Goal: Information Seeking & Learning: Check status

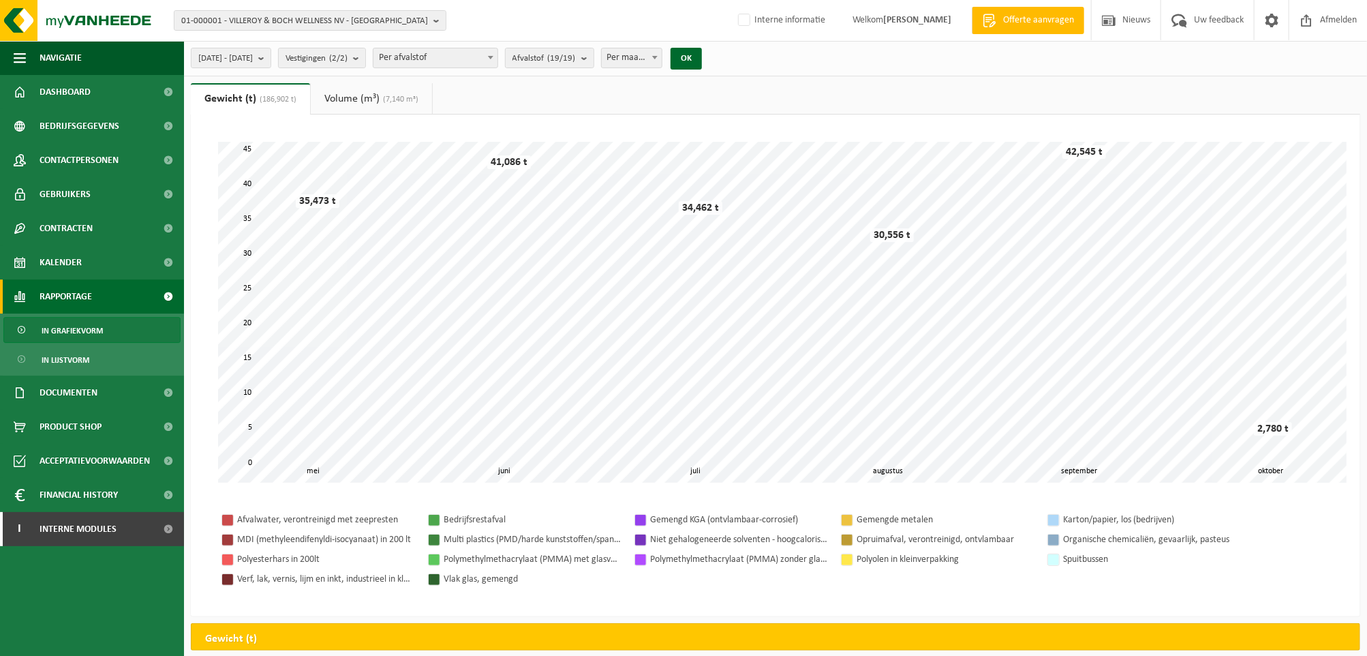
click at [465, 63] on span "Per afvalstof" at bounding box center [436, 57] width 124 height 19
select select "8"
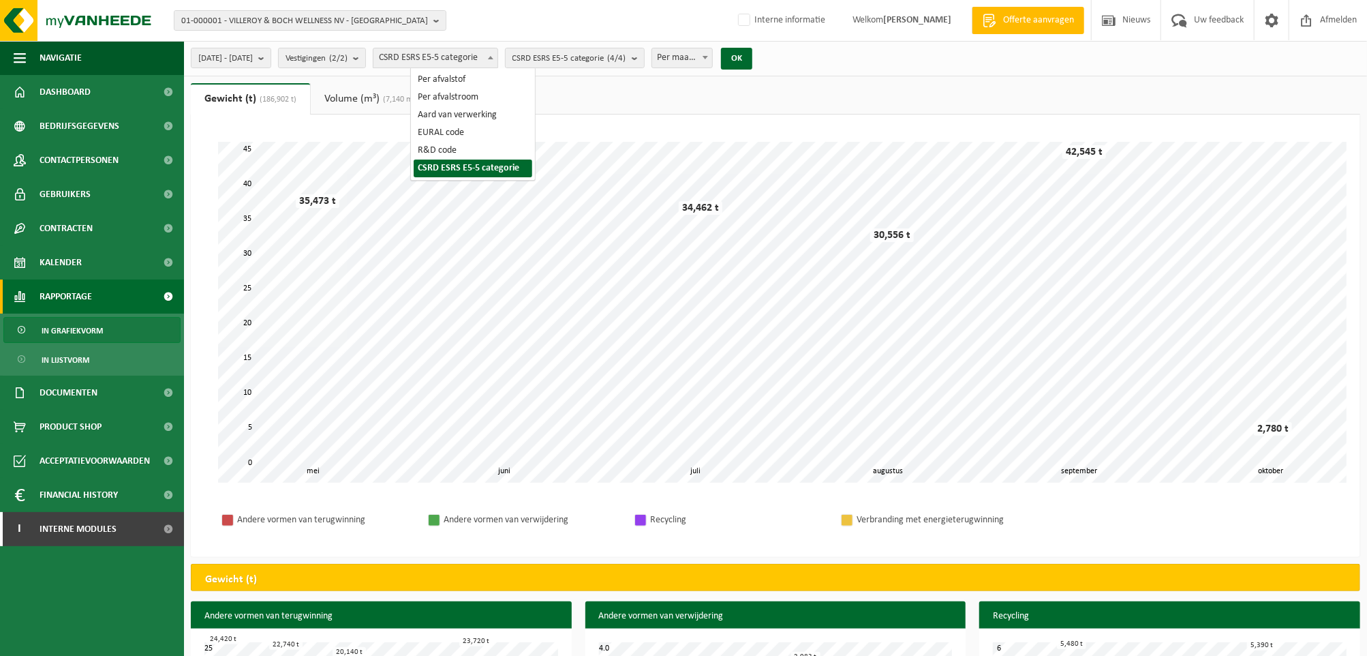
click at [500, 67] on body "01-000001 - VILLEROY & BOCH WELLNESS NV - ROESELARE 01-000001 - VILLEROY & BOCH…" at bounding box center [683, 461] width 1367 height 922
click at [380, 25] on span "01-000001 - VILLEROY & BOCH WELLNESS NV - ROESELARE" at bounding box center [304, 21] width 247 height 20
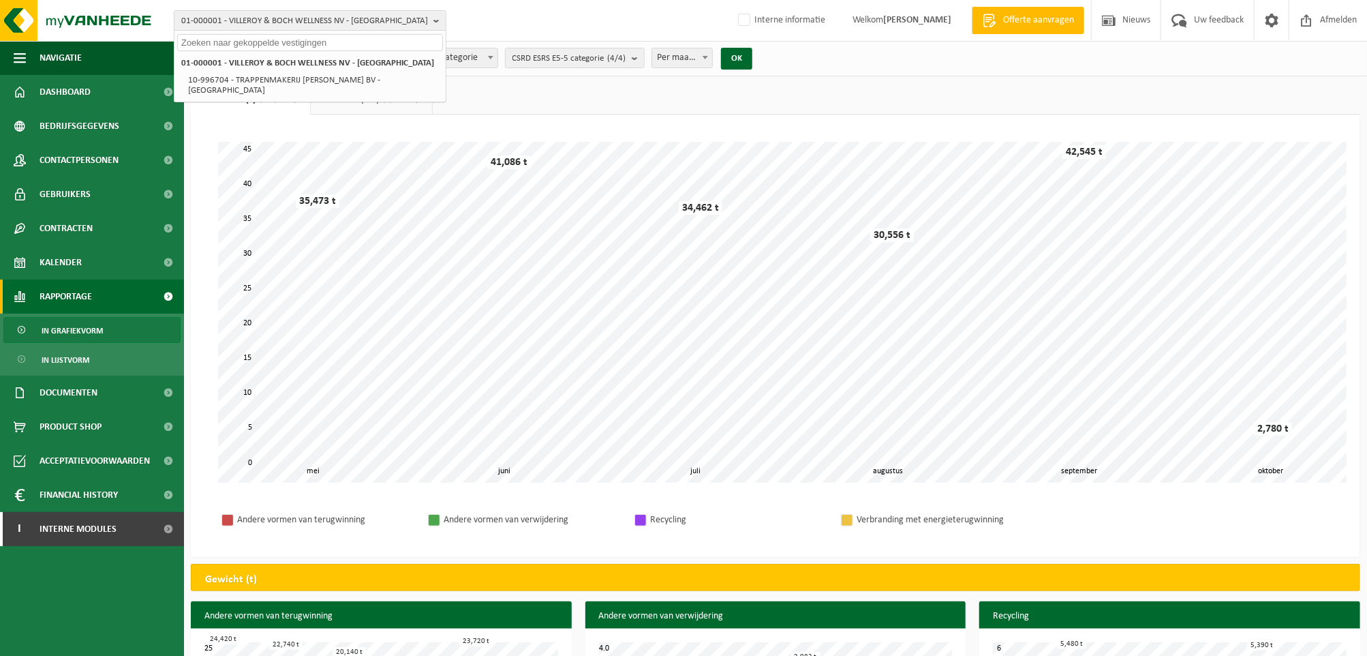
click at [324, 40] on input "text" at bounding box center [310, 42] width 266 height 17
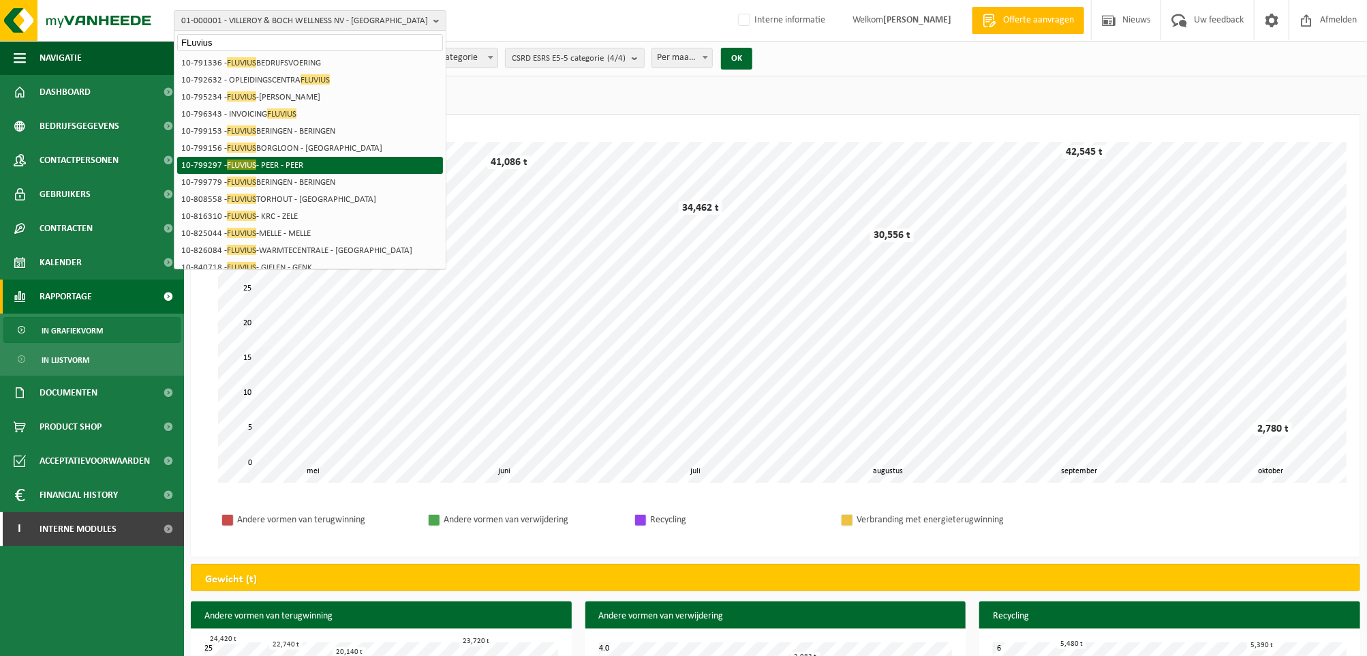
type input "FLuvius"
click at [321, 168] on li "10-799297 - FLUVIUS - PEER - PEER" at bounding box center [310, 165] width 266 height 17
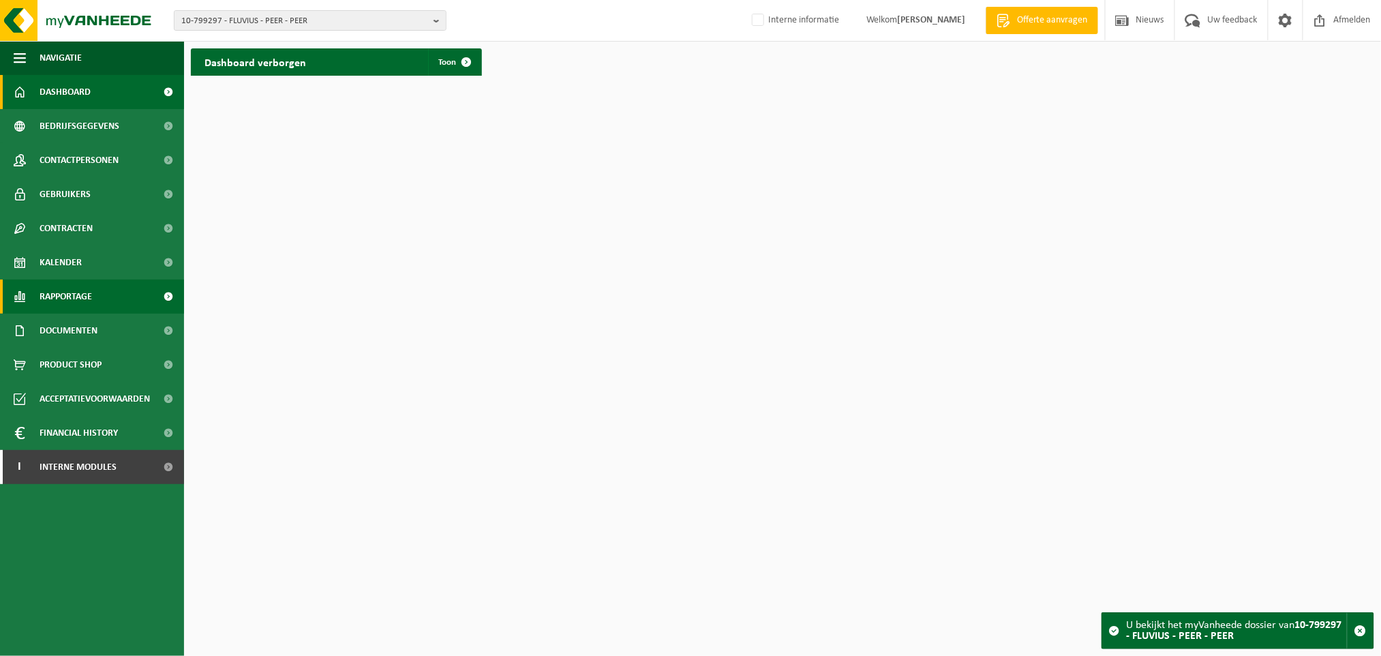
click at [98, 299] on link "Rapportage" at bounding box center [92, 296] width 184 height 34
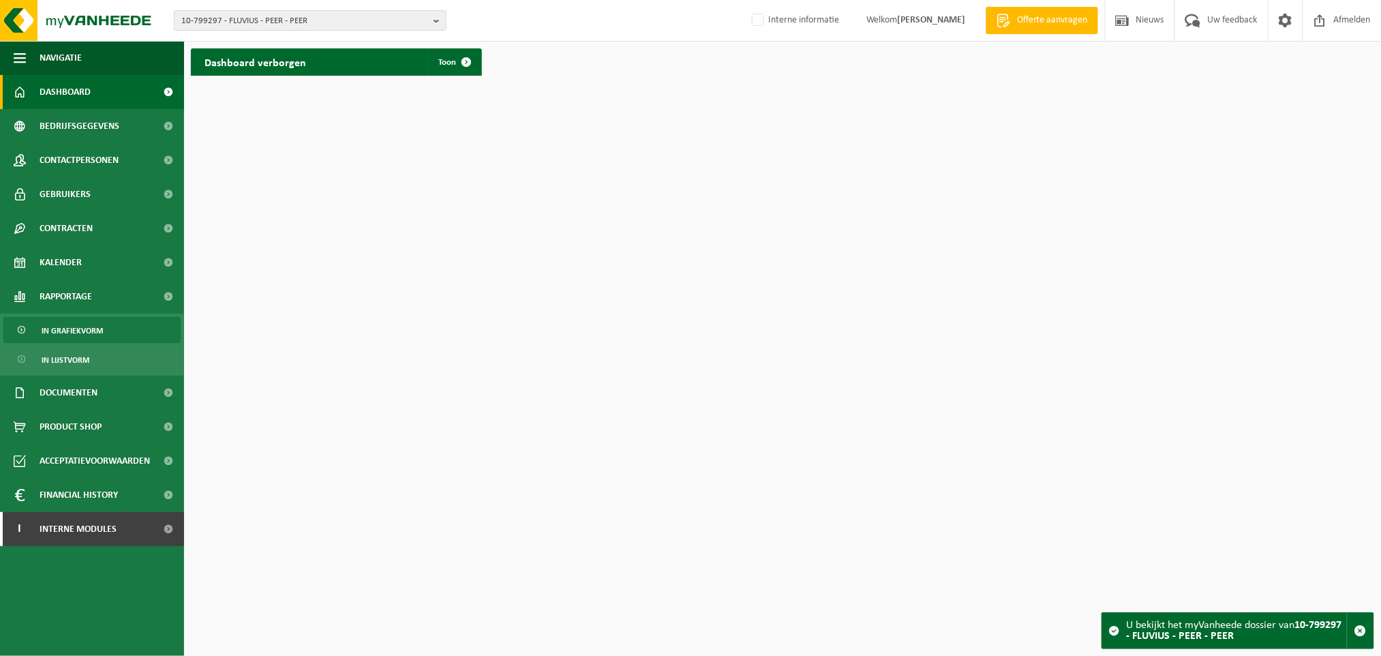
click at [97, 337] on span "In grafiekvorm" at bounding box center [72, 331] width 61 height 26
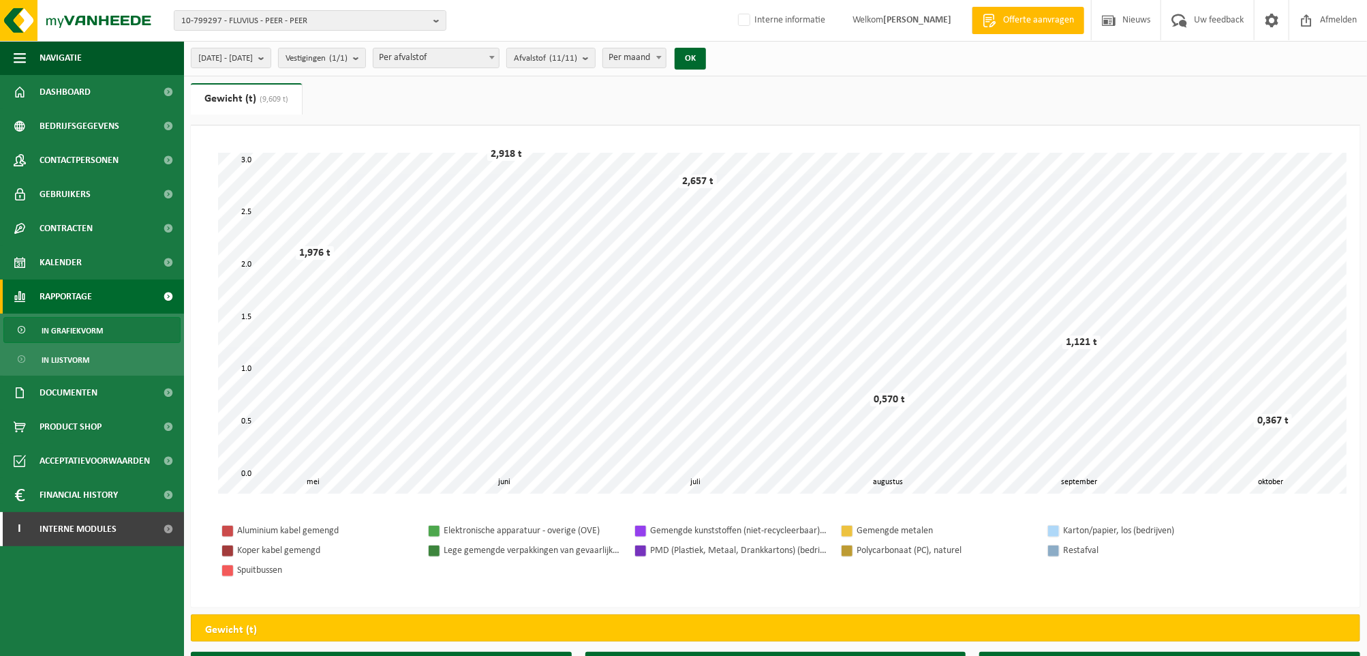
click at [477, 57] on span "Per afvalstof" at bounding box center [436, 57] width 125 height 19
select select "8"
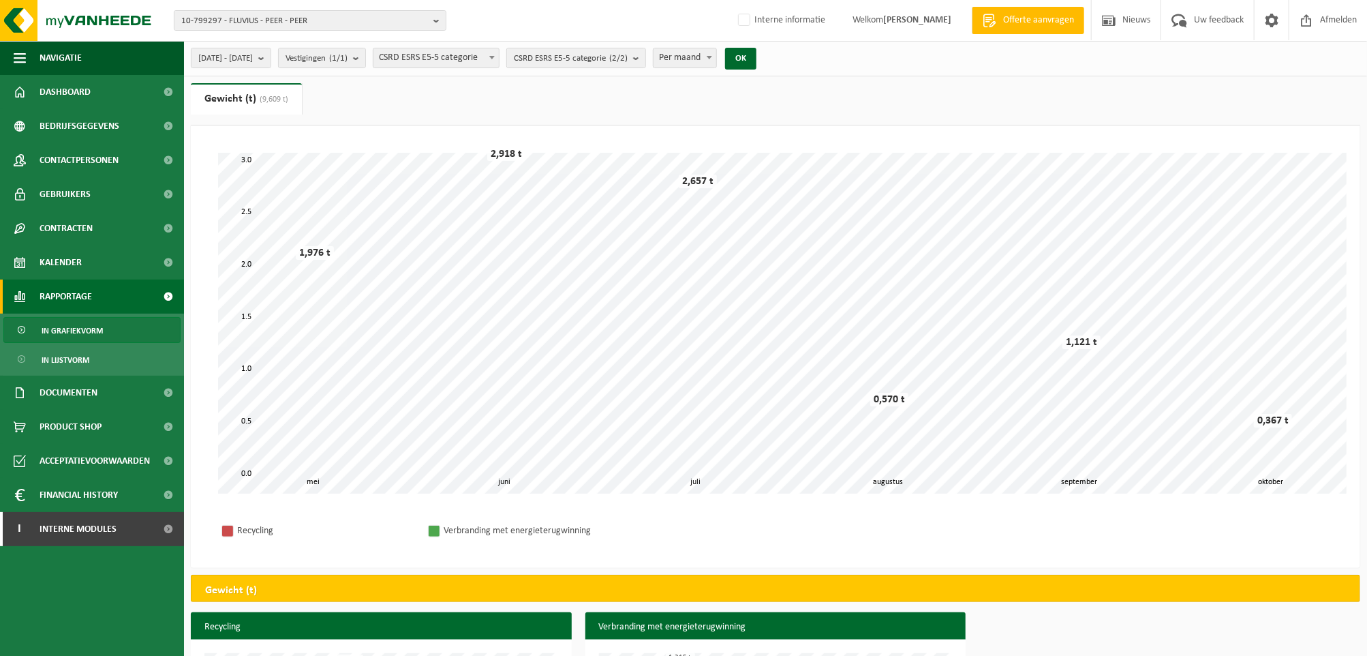
click at [716, 55] on span "Per maand" at bounding box center [685, 57] width 63 height 19
click at [757, 57] on button "OK" at bounding box center [740, 59] width 31 height 22
click at [716, 56] on span at bounding box center [710, 57] width 14 height 18
select select "2"
click at [757, 65] on button "OK" at bounding box center [740, 59] width 31 height 22
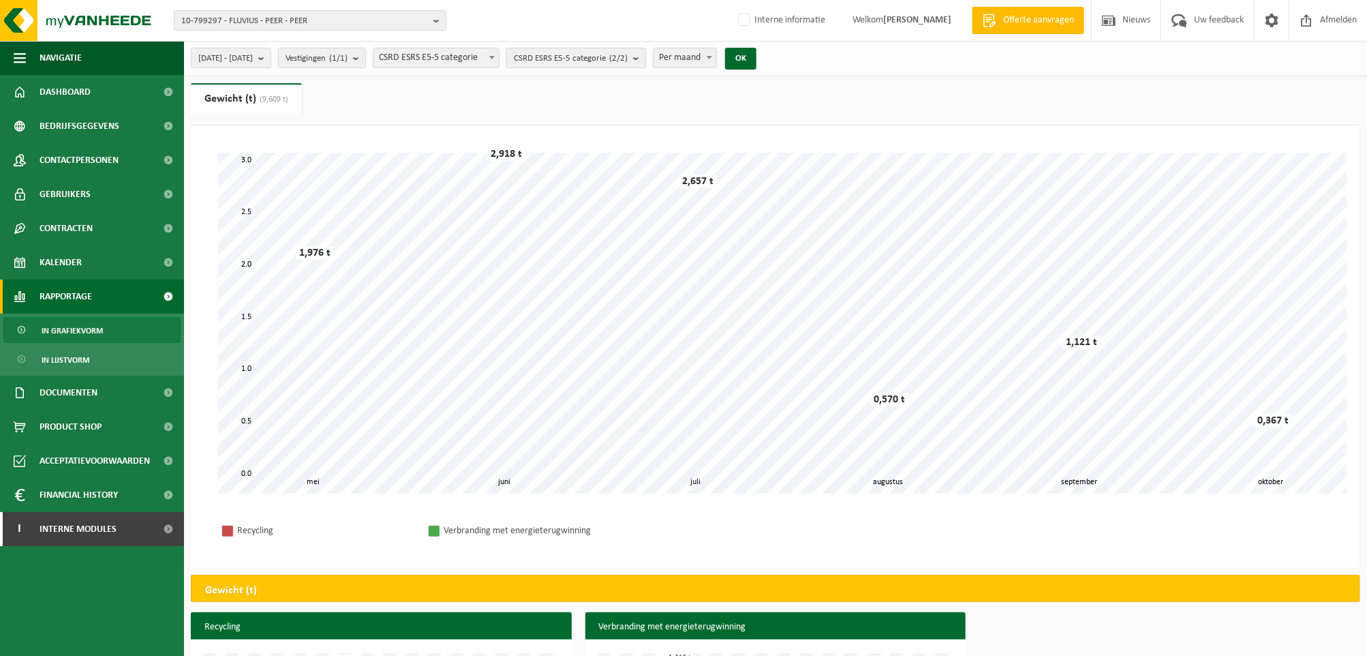
click at [628, 55] on count "(2/2)" at bounding box center [618, 58] width 18 height 9
click at [628, 60] on span "CSRD ESRS E5-5 categorie (2/2)" at bounding box center [571, 58] width 114 height 20
click at [628, 58] on span "CSRD ESRS E5-5 categorie (2/2)" at bounding box center [571, 58] width 114 height 20
click at [852, 59] on div "[DATE] - [DATE] Huidige maand Vorige maand Laatste 6 maanden Huidig jaar Vorig …" at bounding box center [775, 58] width 1183 height 35
click at [605, 59] on span "CSRD ESRS E5-5 categorie (2/2)" at bounding box center [571, 58] width 114 height 20
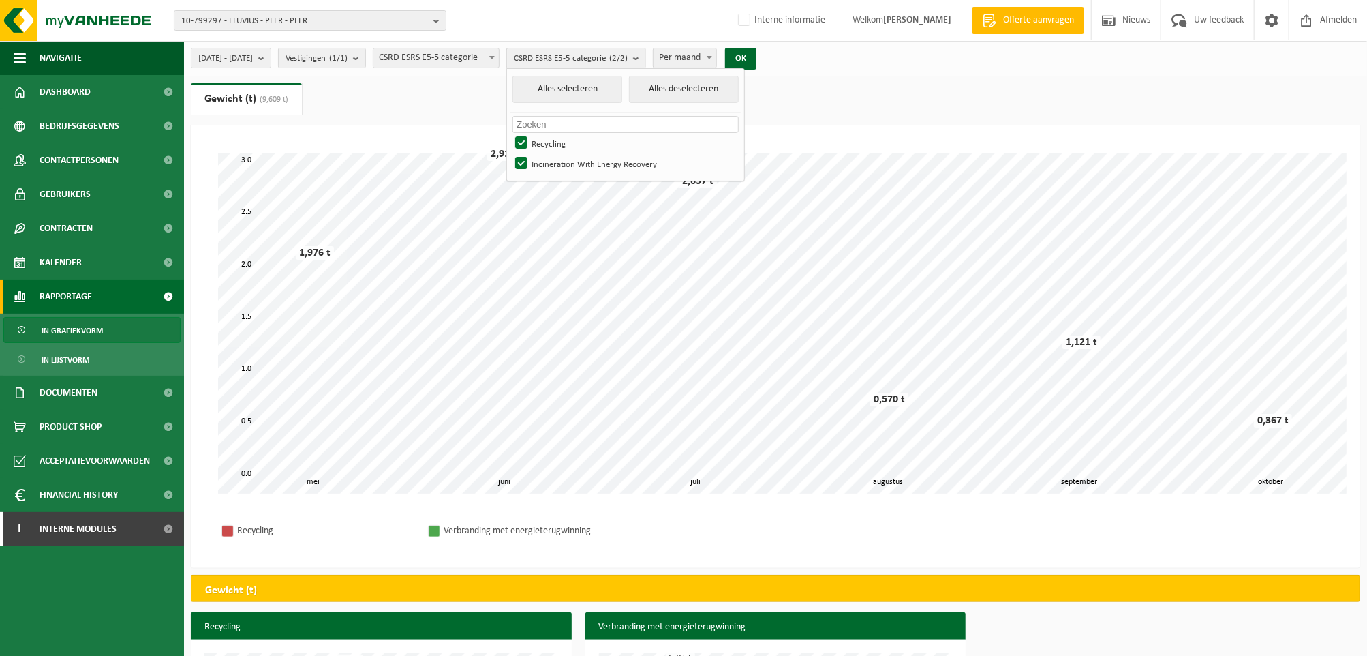
click at [875, 70] on div "[DATE] - [DATE] Huidige maand Vorige maand Laatste 6 maanden Huidig jaar Vorig …" at bounding box center [775, 58] width 1183 height 35
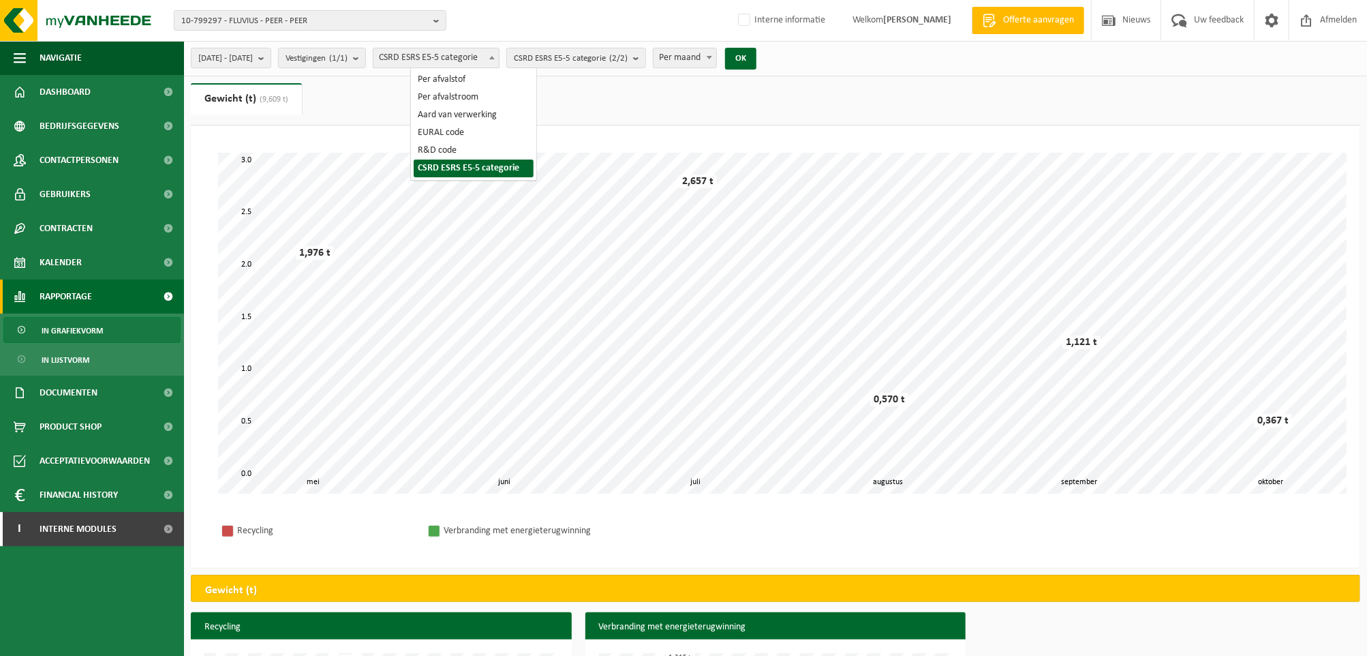
click at [486, 57] on span "CSRD ESRS E5-5 categorie" at bounding box center [436, 57] width 125 height 19
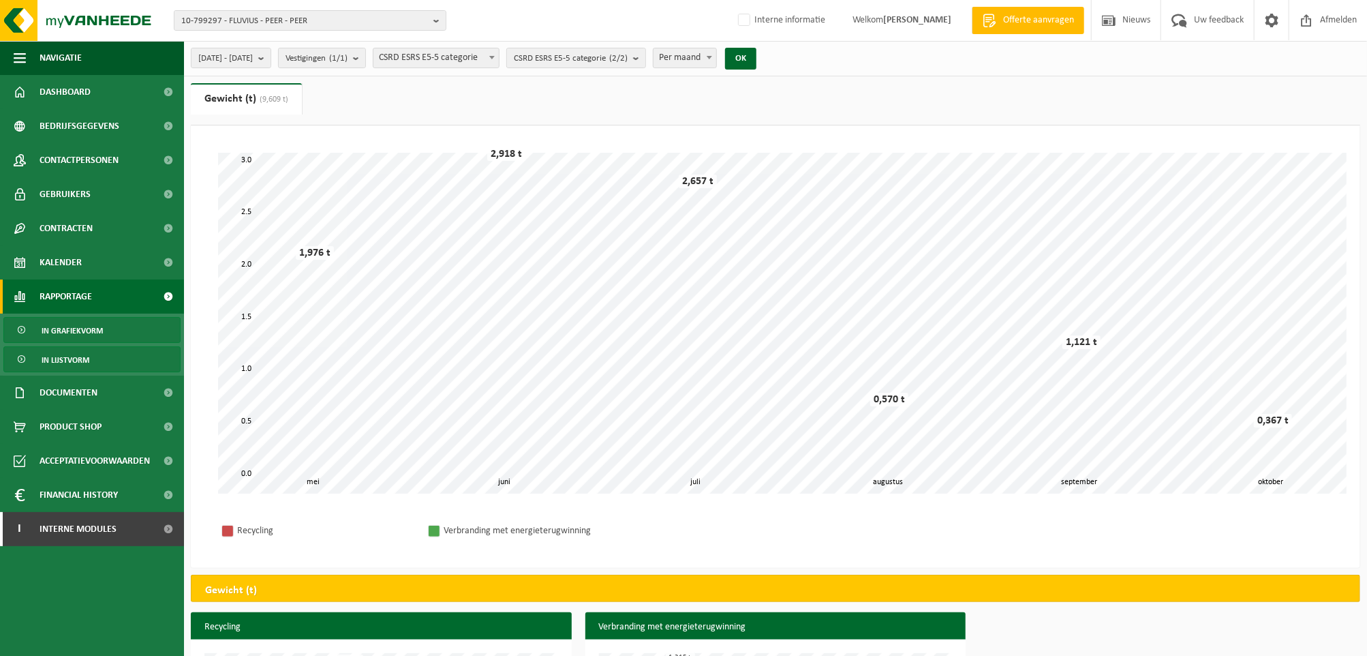
click at [100, 361] on link "In lijstvorm" at bounding box center [91, 359] width 177 height 26
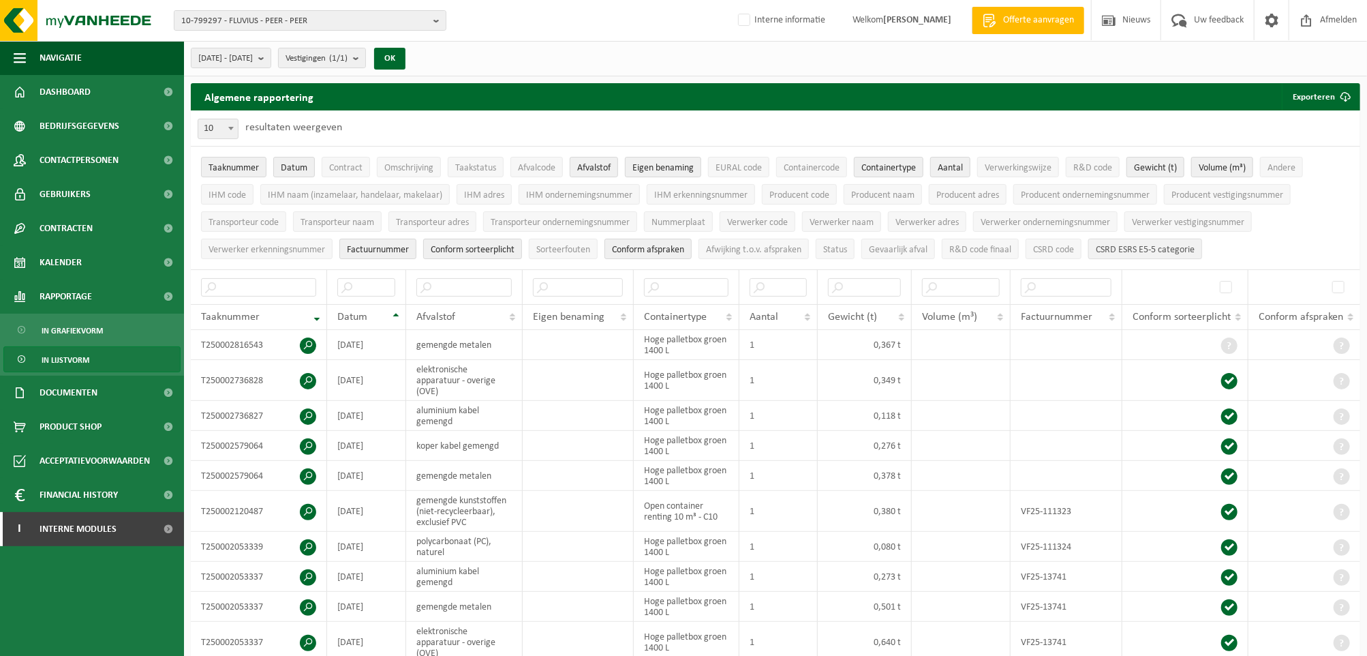
click at [1116, 248] on span "CSRD ESRS E5-5 categorie" at bounding box center [1145, 250] width 99 height 10
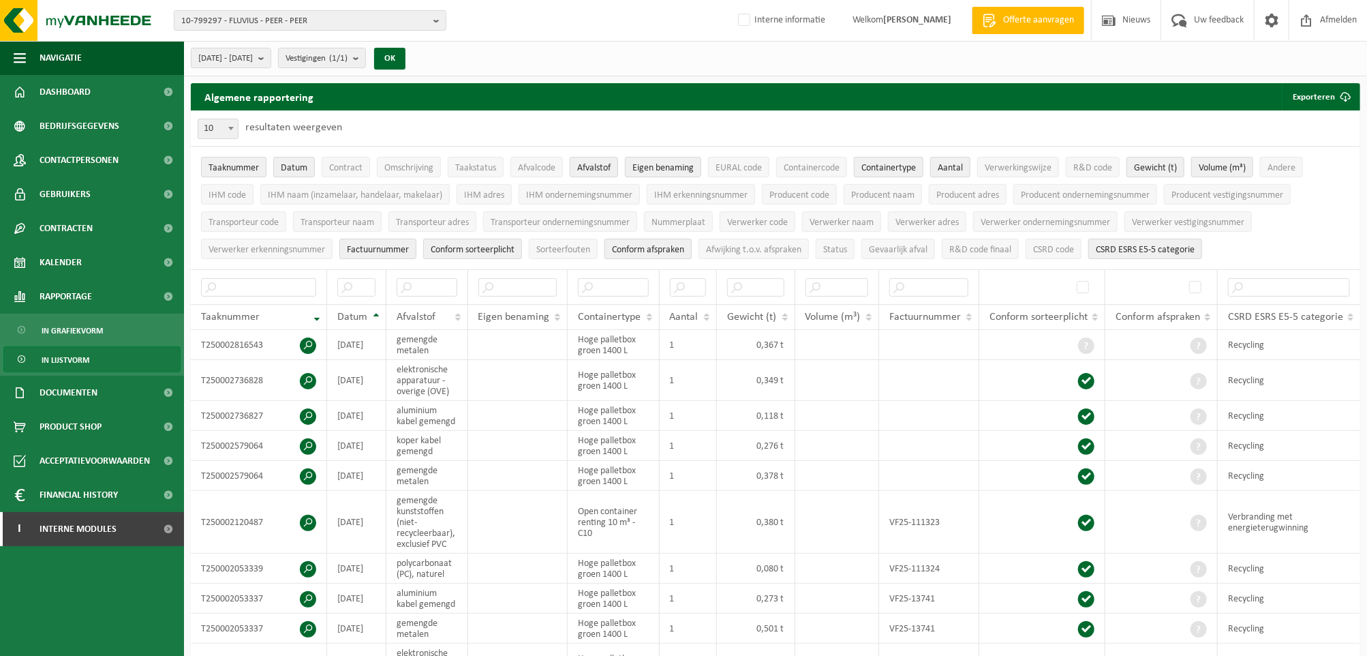
click at [677, 245] on span "Conform afspraken" at bounding box center [648, 250] width 72 height 10
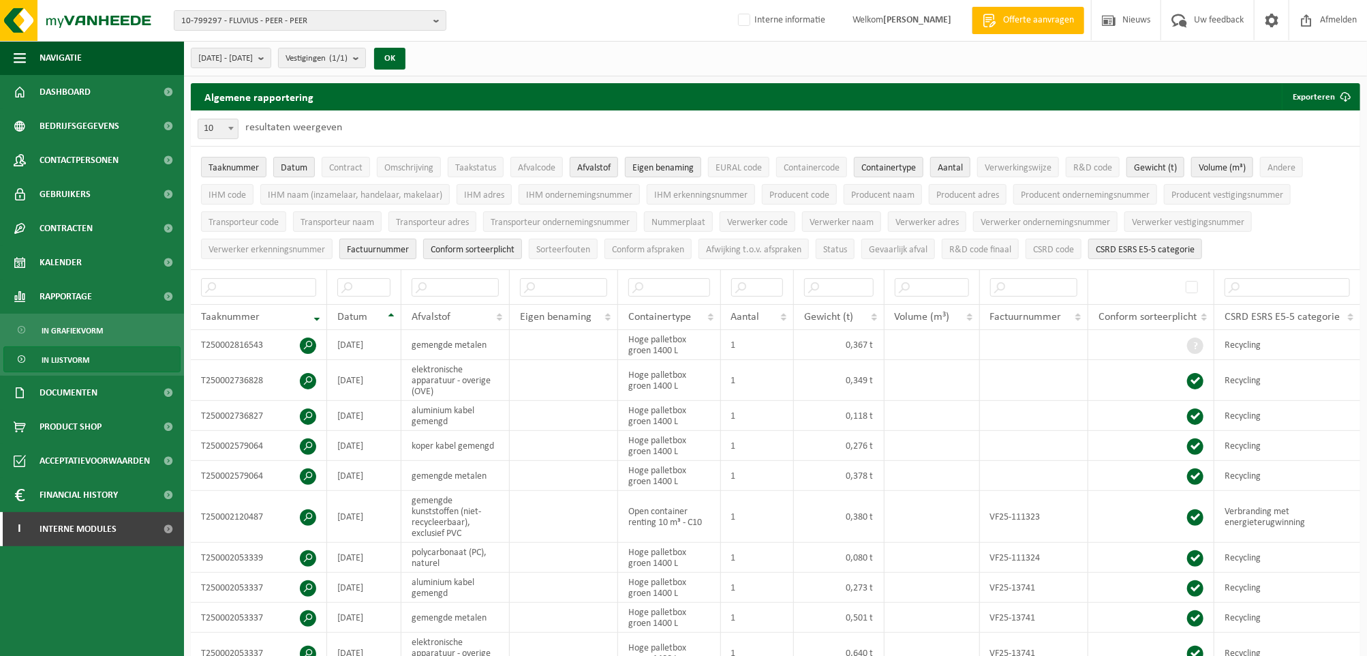
click at [363, 246] on span "Factuurnummer" at bounding box center [378, 250] width 62 height 10
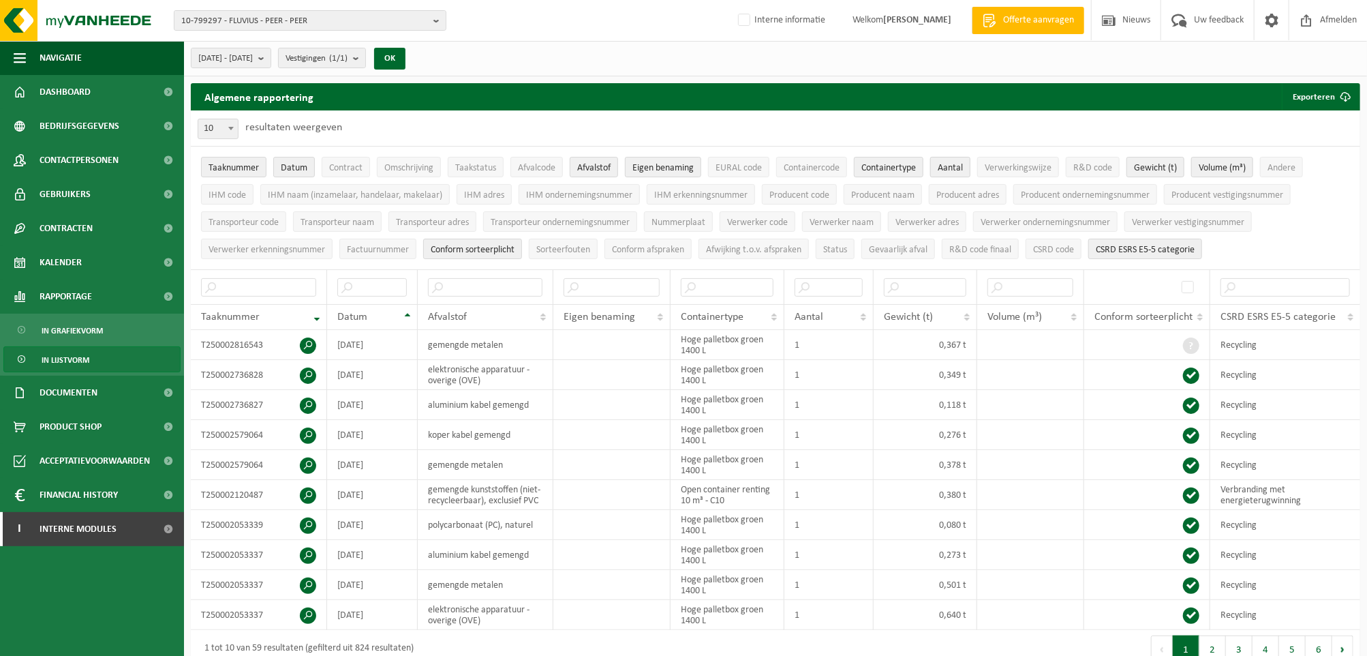
click at [951, 173] on span "Aantal" at bounding box center [950, 168] width 25 height 10
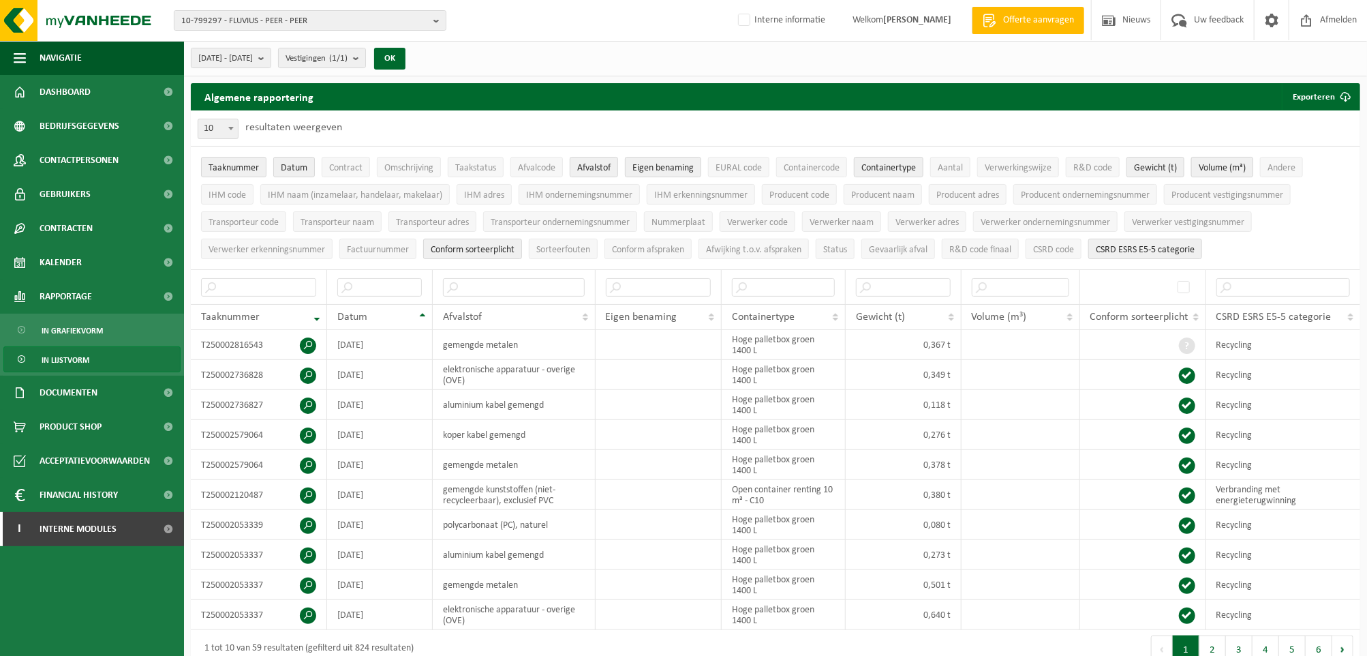
click at [1242, 170] on span "Volume (m³)" at bounding box center [1222, 168] width 47 height 10
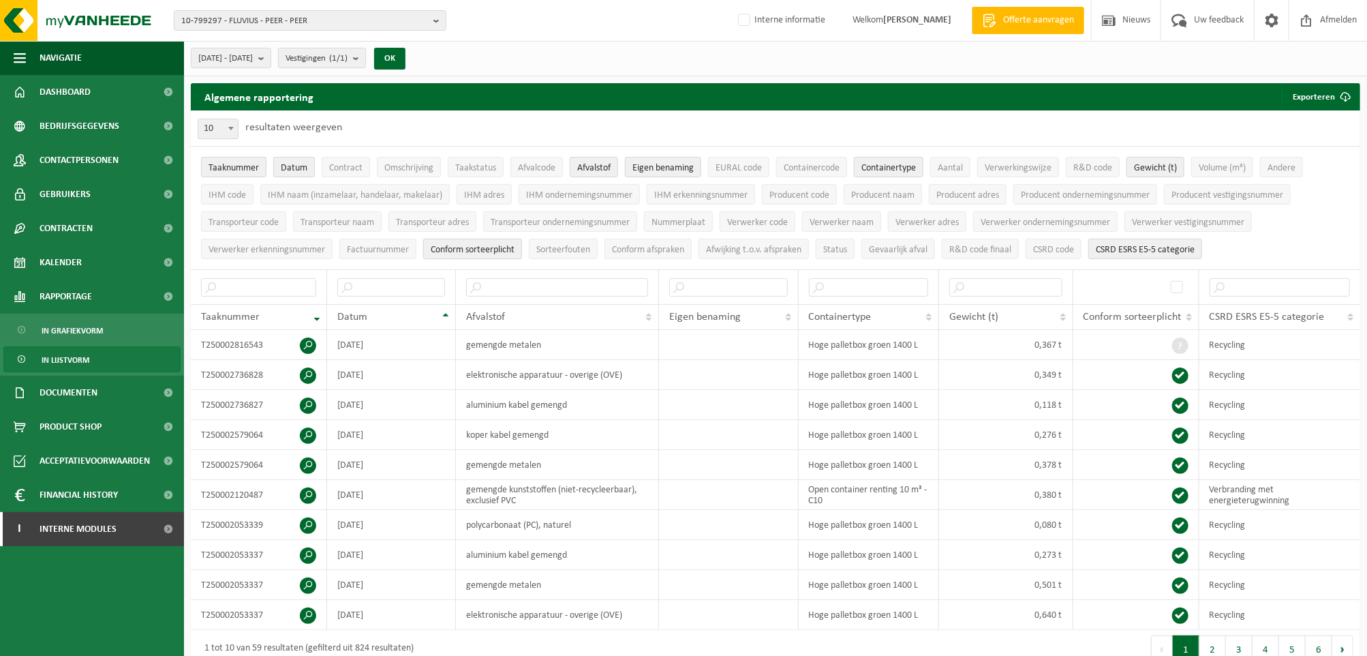
click at [507, 251] on span "Conform sorteerplicht" at bounding box center [473, 250] width 84 height 10
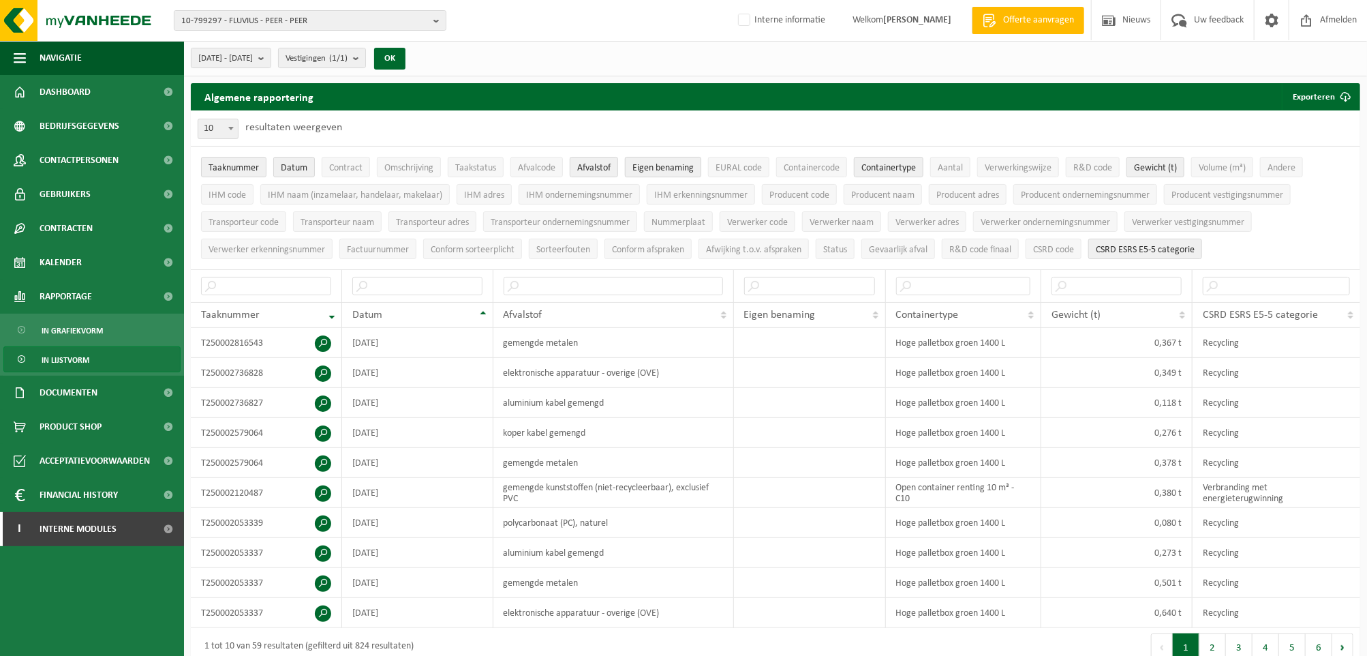
click at [693, 166] on span "Eigen benaming" at bounding box center [663, 168] width 61 height 10
